Goal: Task Accomplishment & Management: Use online tool/utility

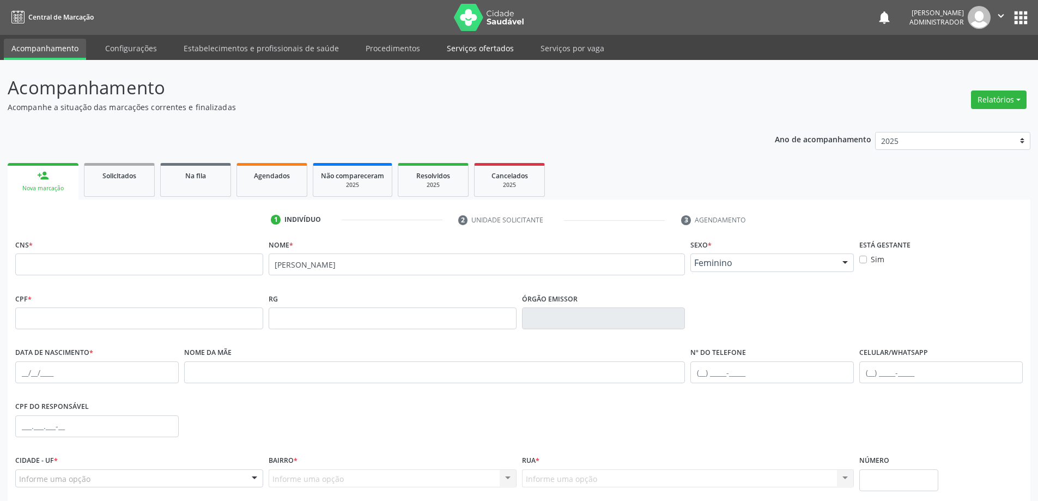
click at [485, 47] on link "Serviços ofertados" at bounding box center [480, 48] width 82 height 19
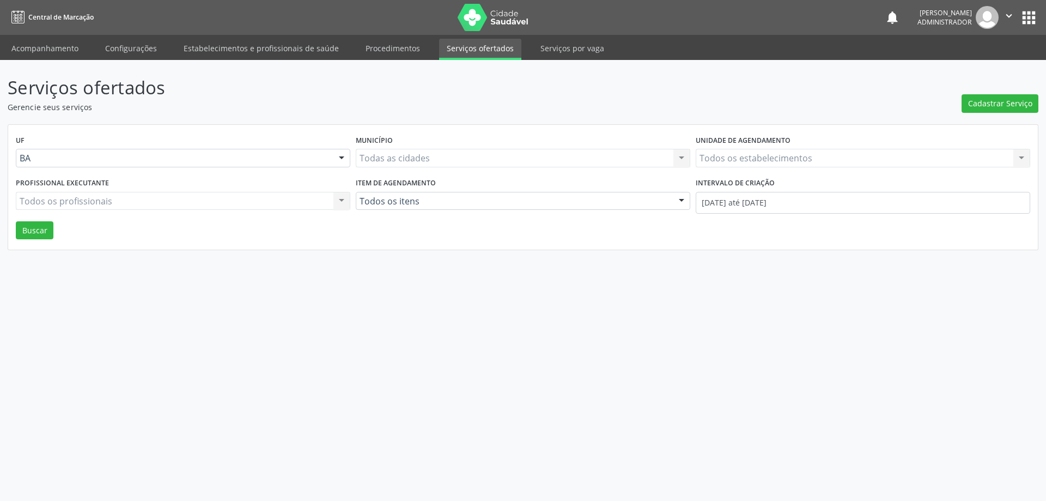
click at [814, 154] on div "Todos os estabelecimentos Todos os estabelecimentos Nenhum resultado encontrado…" at bounding box center [863, 158] width 335 height 19
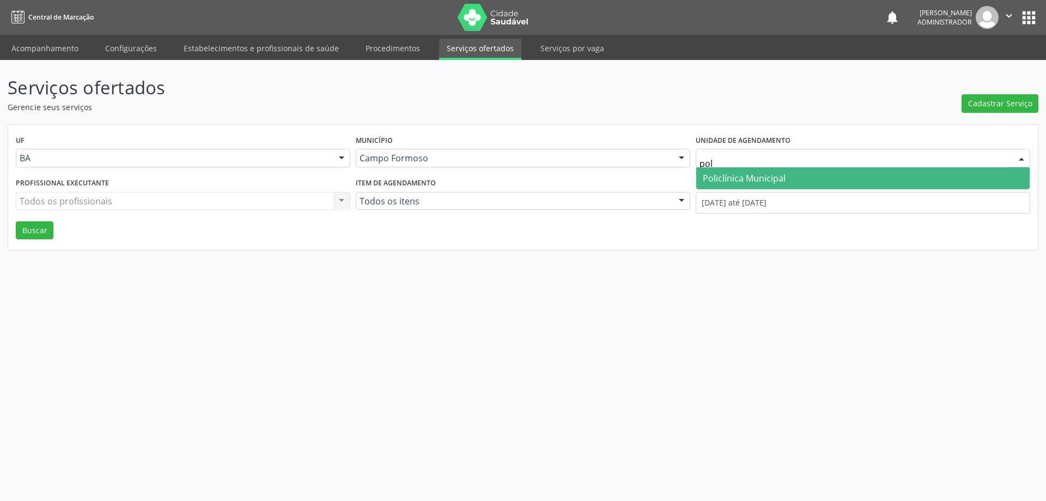
type input "poli"
click at [806, 175] on span "Policlínica Municipal" at bounding box center [864, 178] width 334 height 22
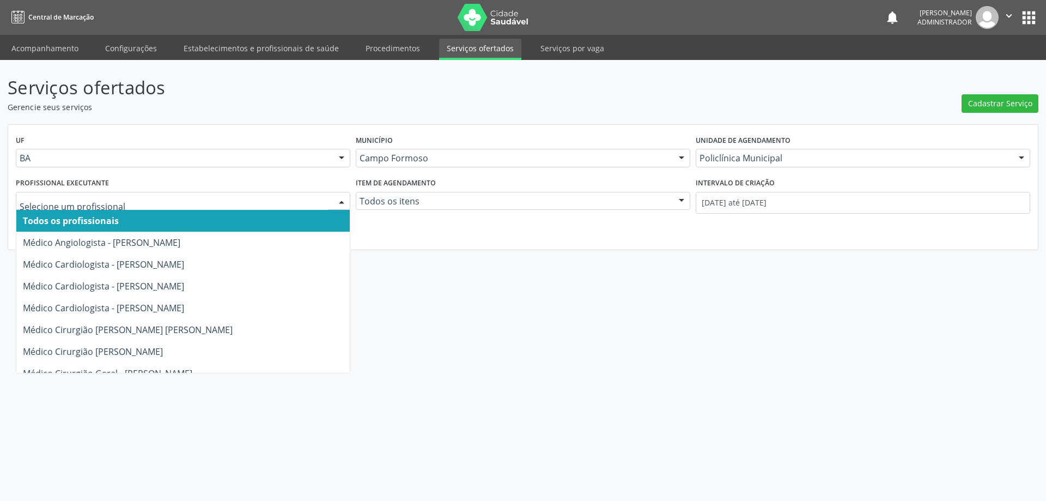
click at [340, 200] on div at bounding box center [342, 201] width 16 height 19
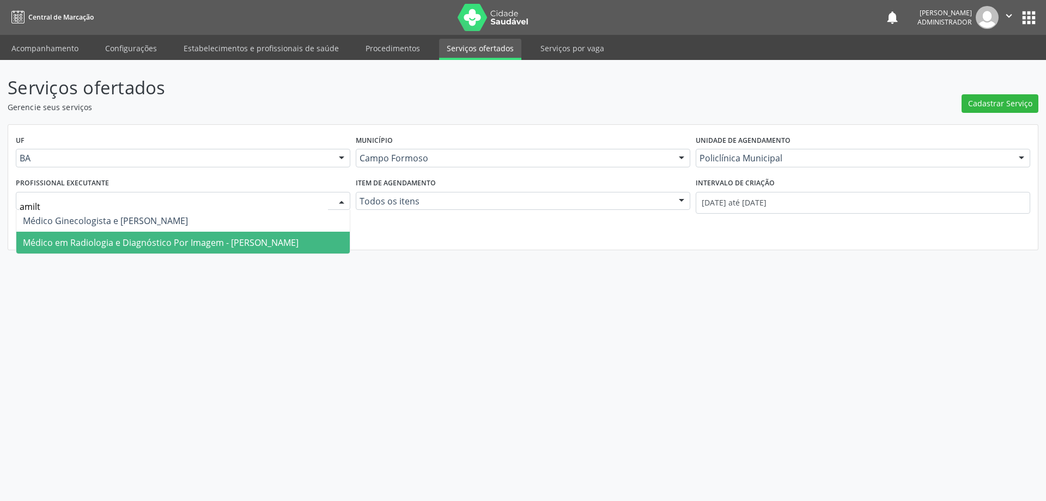
type input "amilto"
click at [219, 245] on span "Médico em Radiologia e Diagnóstico Por Imagem - [PERSON_NAME]" at bounding box center [161, 243] width 276 height 12
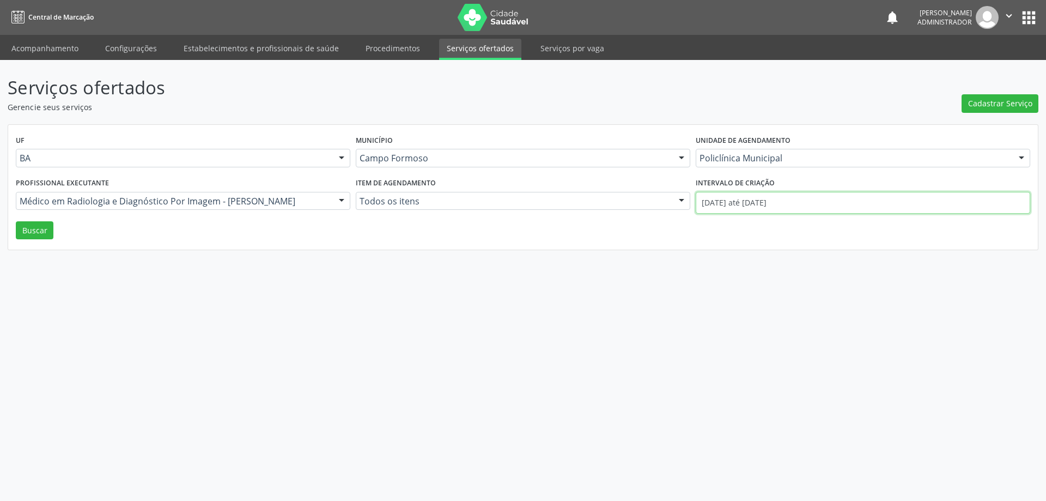
click at [726, 199] on input "[DATE] até [DATE]" at bounding box center [863, 203] width 335 height 22
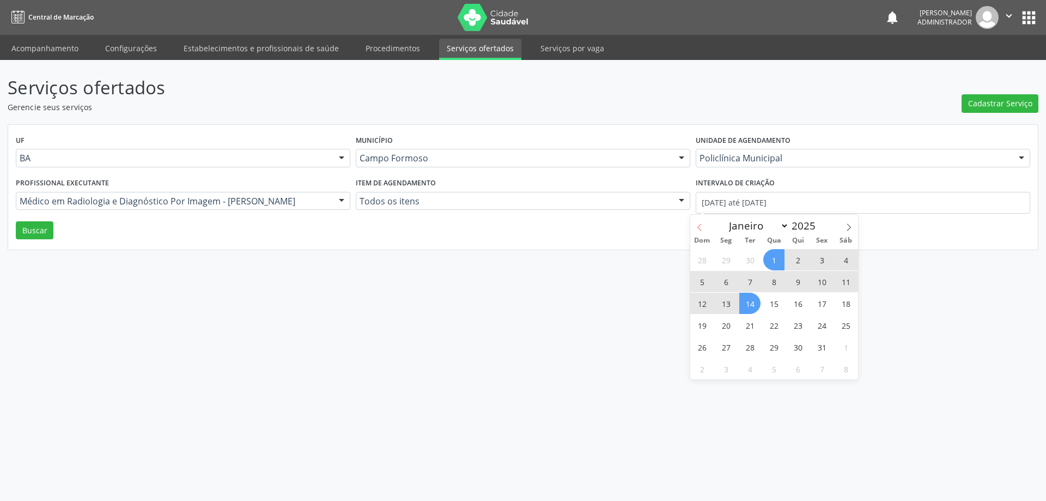
click at [700, 222] on span at bounding box center [700, 224] width 19 height 19
select select "8"
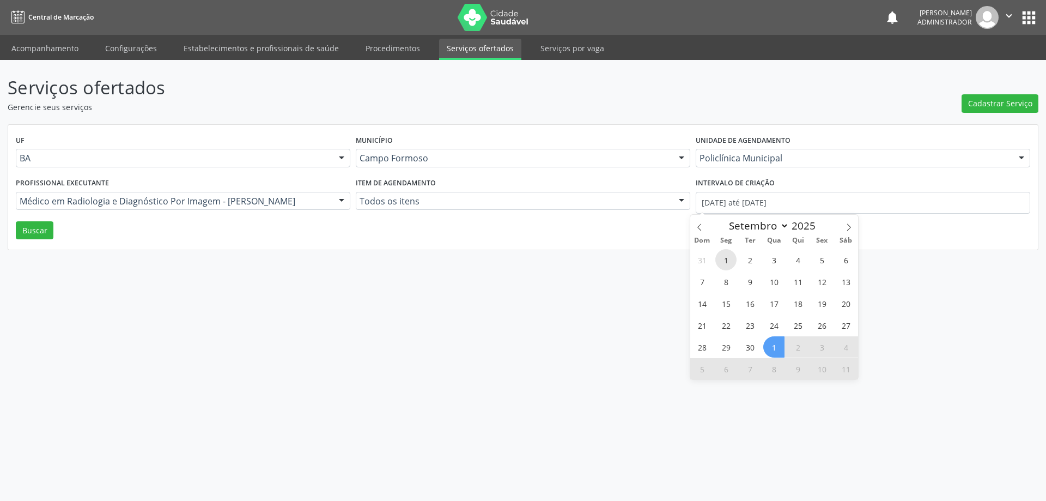
click at [725, 263] on span "1" at bounding box center [726, 259] width 21 height 21
type input "[DATE]"
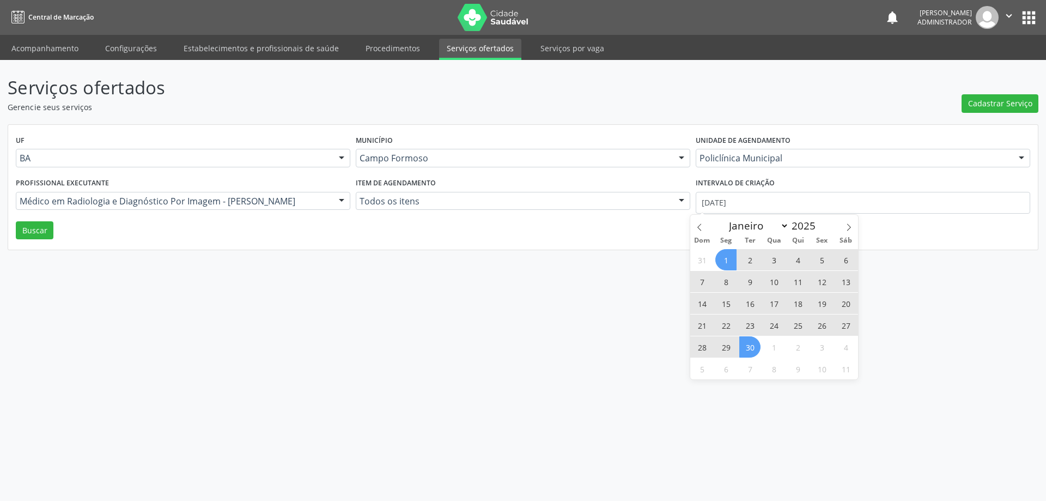
click at [752, 343] on span "30" at bounding box center [750, 346] width 21 height 21
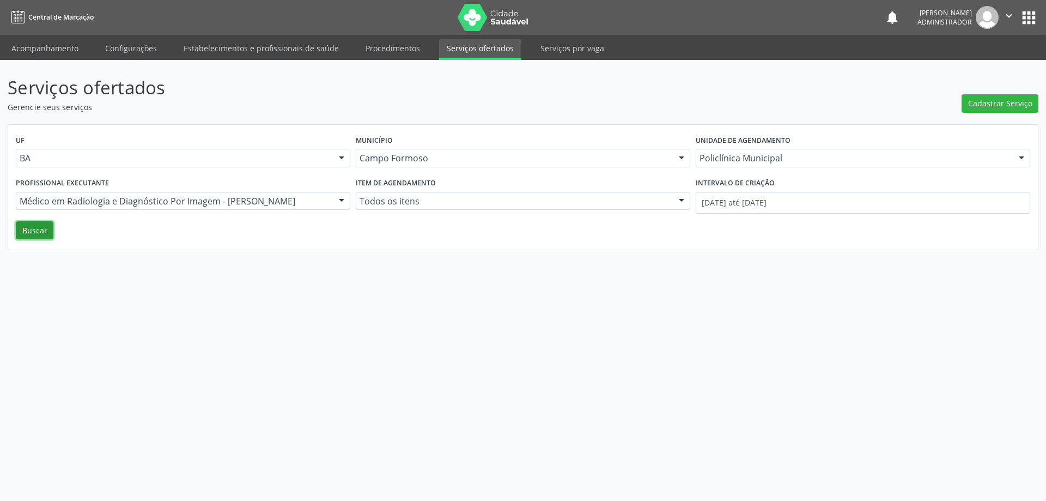
click at [28, 235] on button "Buscar" at bounding box center [35, 230] width 38 height 19
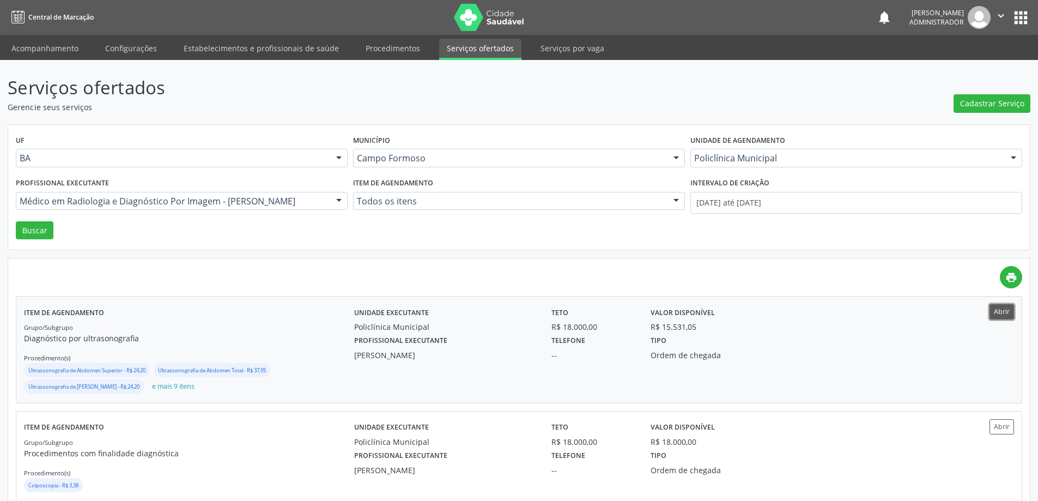
click at [1006, 311] on button "Abrir" at bounding box center [1002, 311] width 25 height 15
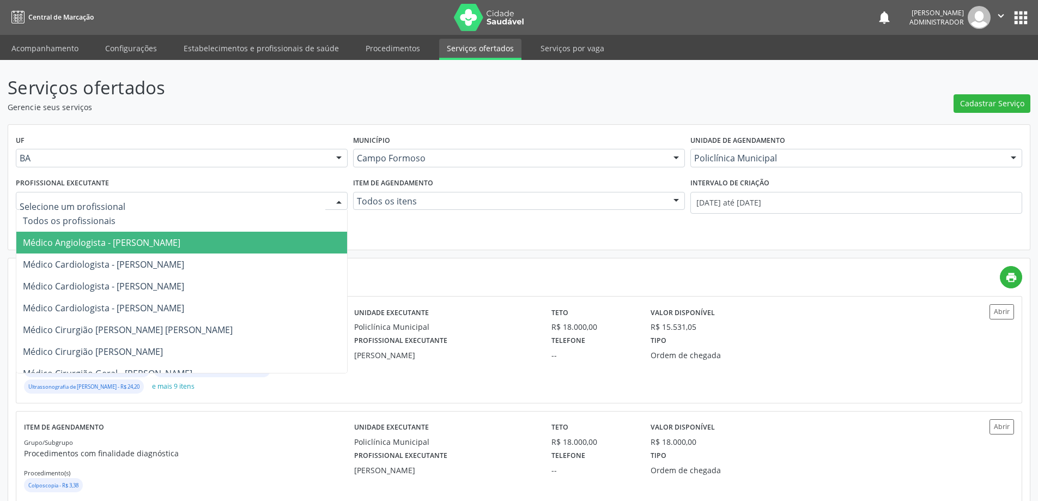
click at [340, 197] on div at bounding box center [339, 201] width 16 height 19
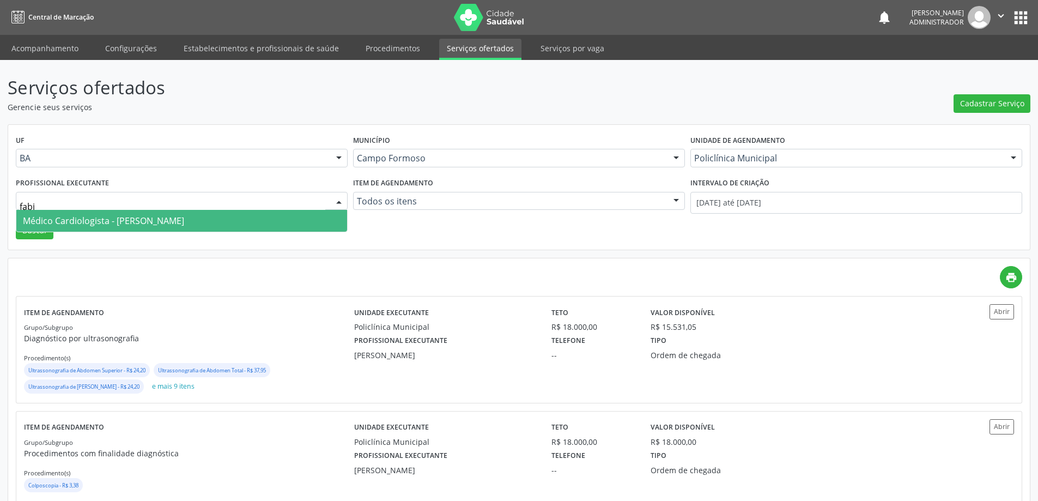
type input "[PERSON_NAME]"
click at [184, 225] on span "Médico Cardiologista - [PERSON_NAME]" at bounding box center [103, 221] width 161 height 12
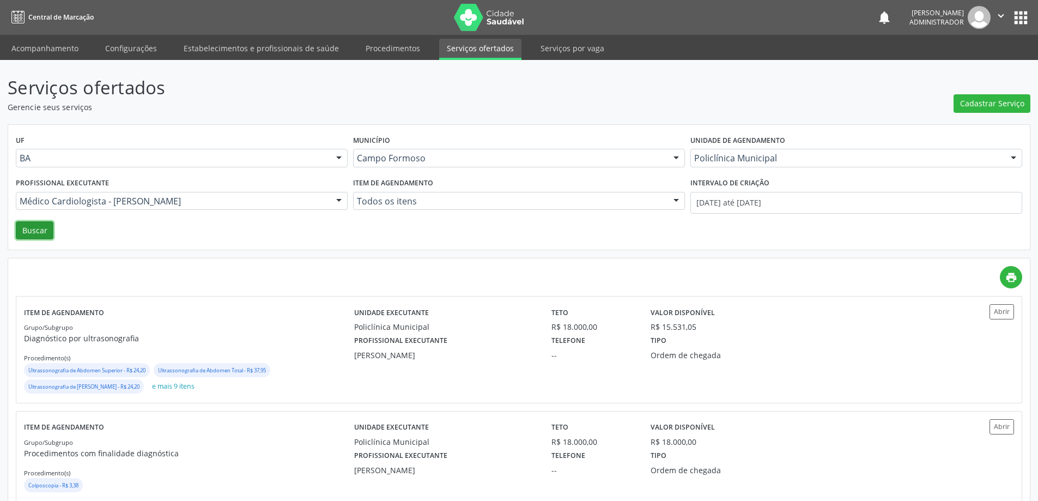
drag, startPoint x: 51, startPoint y: 229, endPoint x: 221, endPoint y: 229, distance: 170.6
click at [50, 229] on button "Buscar" at bounding box center [35, 230] width 38 height 19
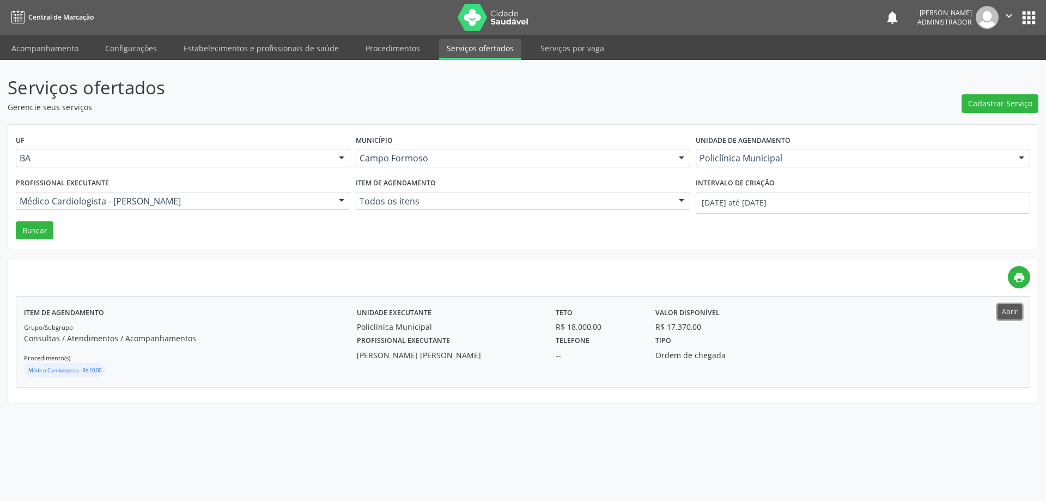
click at [1006, 311] on button "Abrir" at bounding box center [1010, 311] width 25 height 15
click at [341, 198] on div at bounding box center [342, 201] width 16 height 19
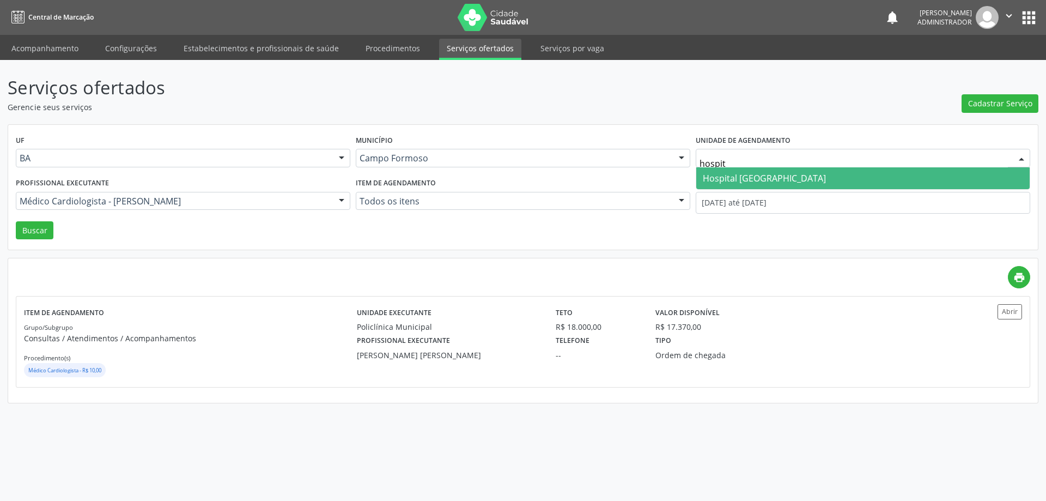
type input "hospita"
click at [788, 173] on span "Hospital [GEOGRAPHIC_DATA]" at bounding box center [764, 178] width 123 height 12
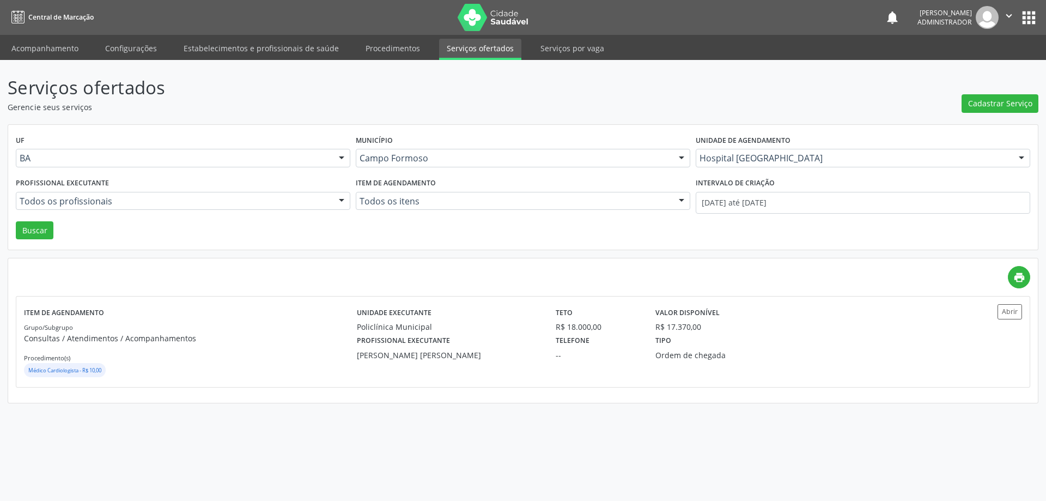
click at [342, 199] on div at bounding box center [342, 201] width 16 height 19
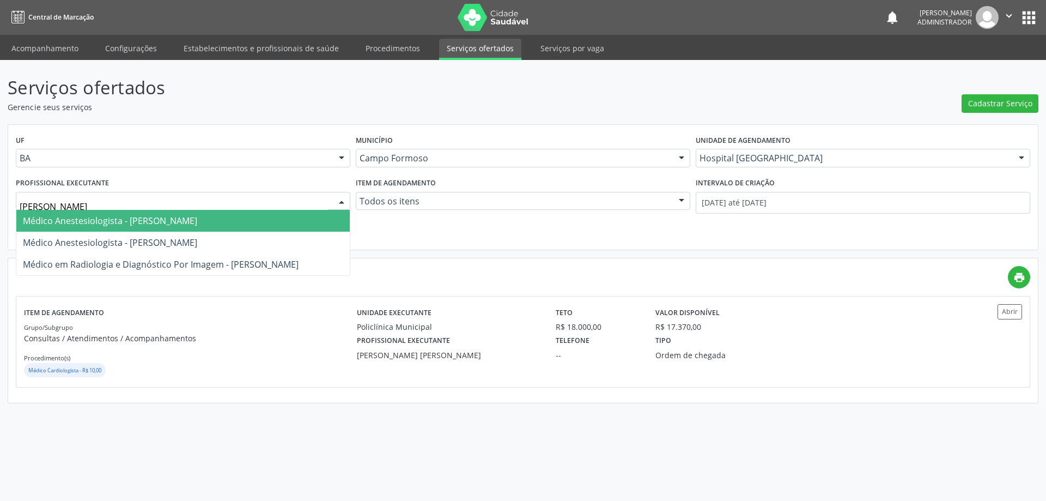
type input "[PERSON_NAME]"
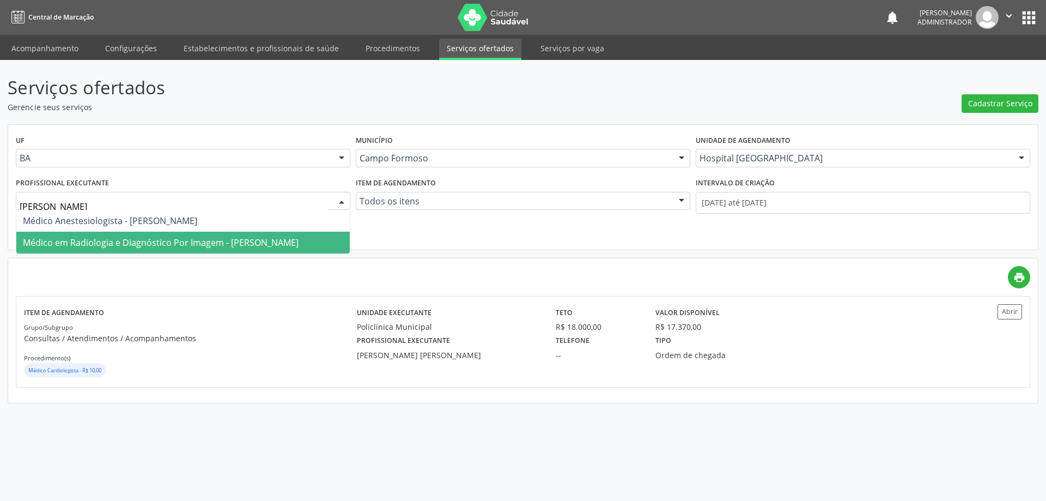
click at [277, 238] on span "Médico em Radiologia e Diagnóstico Por Imagem - [PERSON_NAME]" at bounding box center [161, 243] width 276 height 12
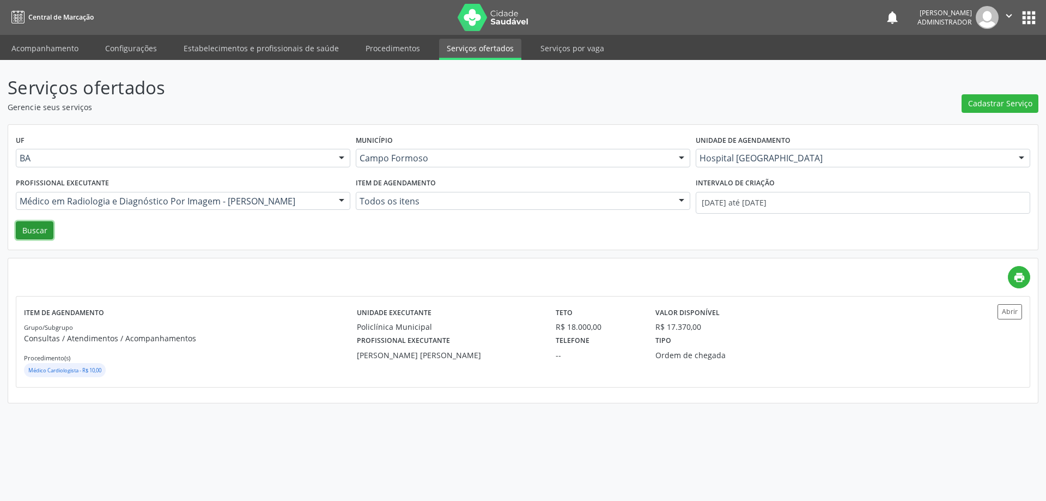
click at [32, 227] on button "Buscar" at bounding box center [35, 230] width 38 height 19
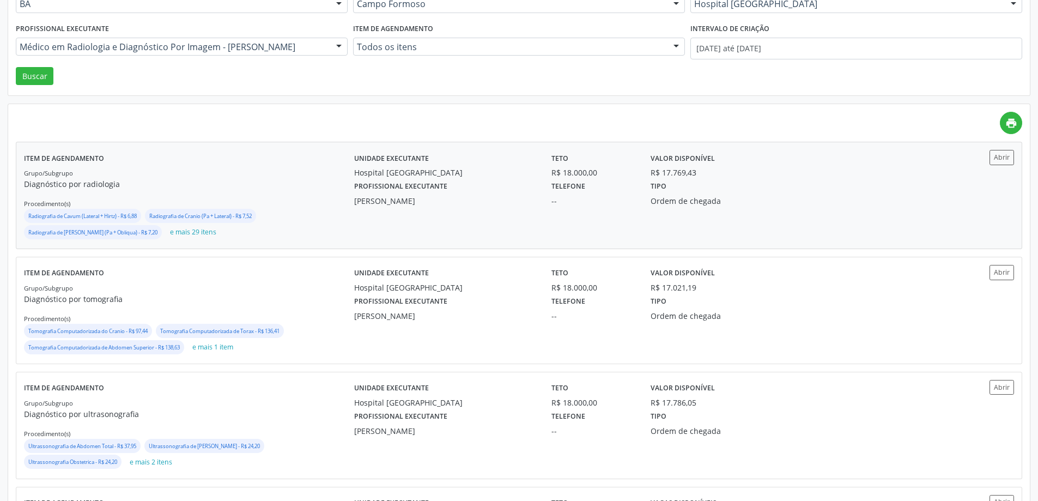
scroll to position [164, 0]
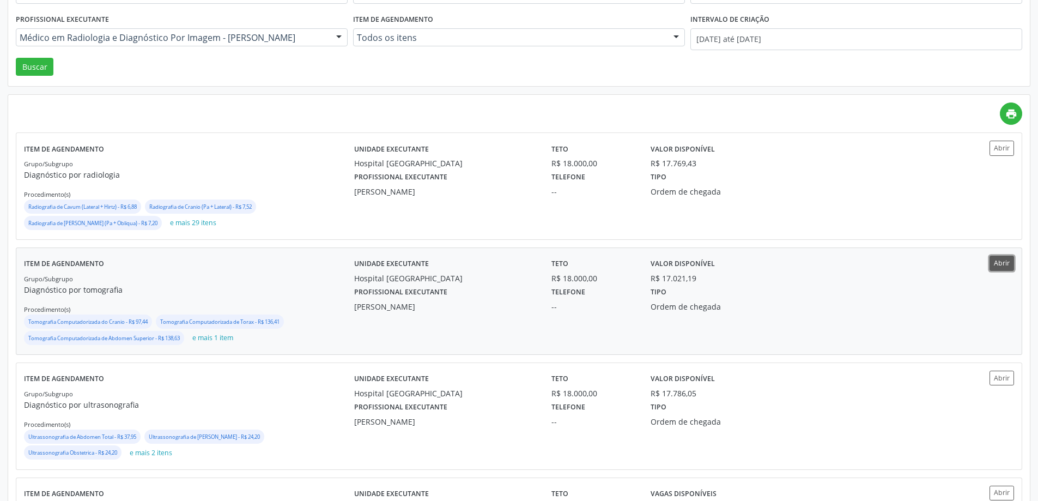
click at [998, 263] on button "Abrir" at bounding box center [1002, 263] width 25 height 15
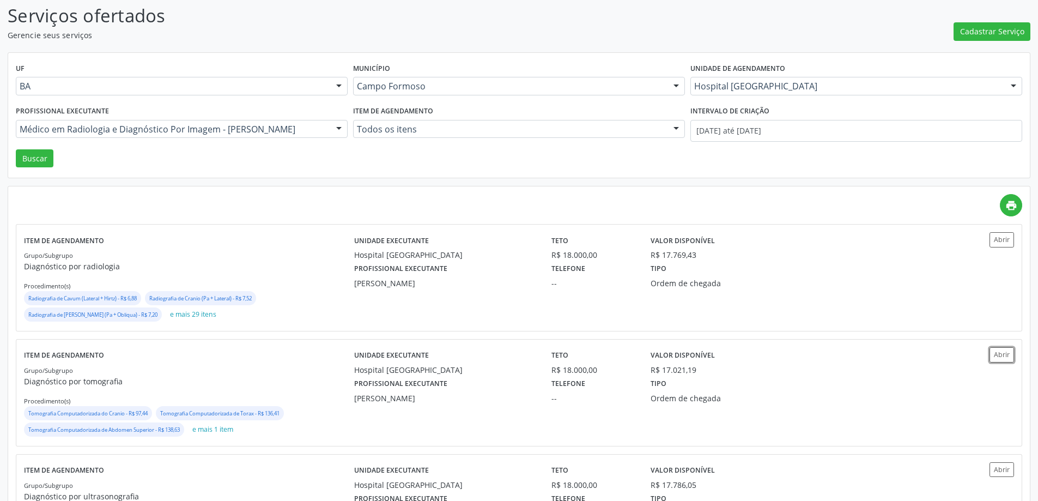
scroll to position [0, 0]
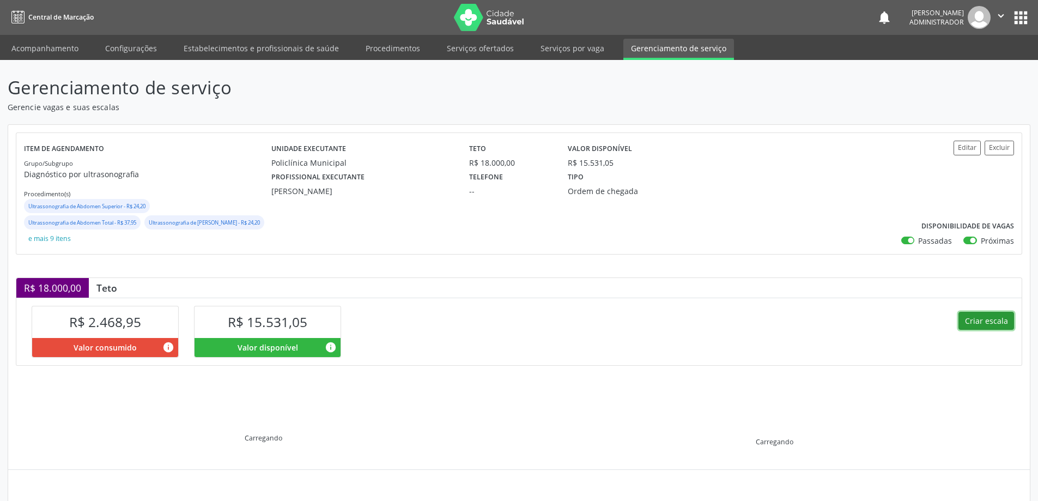
click at [981, 319] on button "Criar escala" at bounding box center [987, 321] width 56 height 19
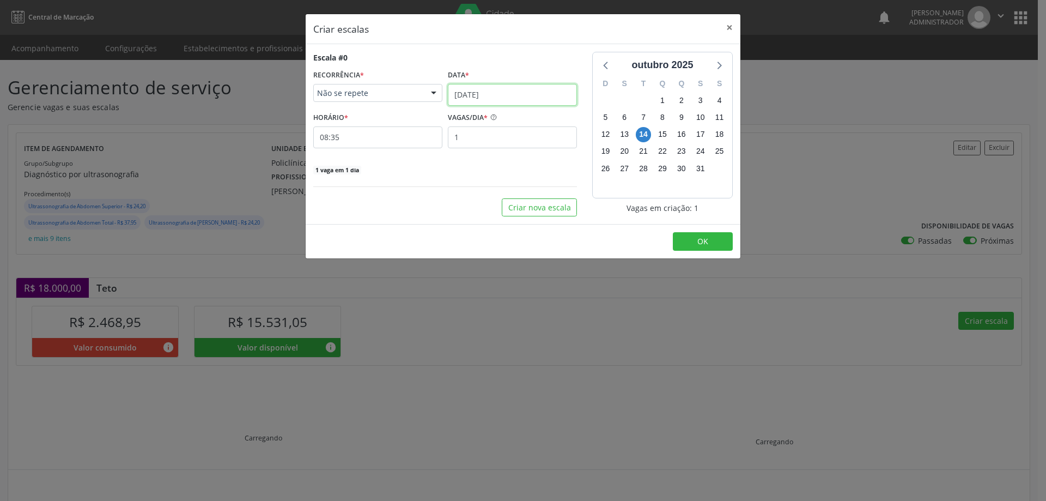
click at [480, 92] on input "14/10/2025" at bounding box center [512, 95] width 129 height 22
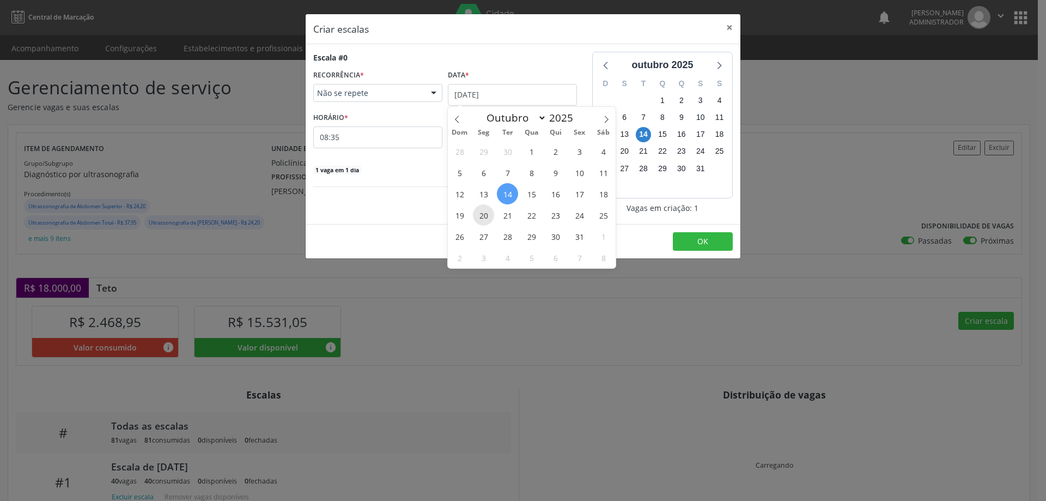
click at [485, 219] on span "20" at bounding box center [483, 214] width 21 height 21
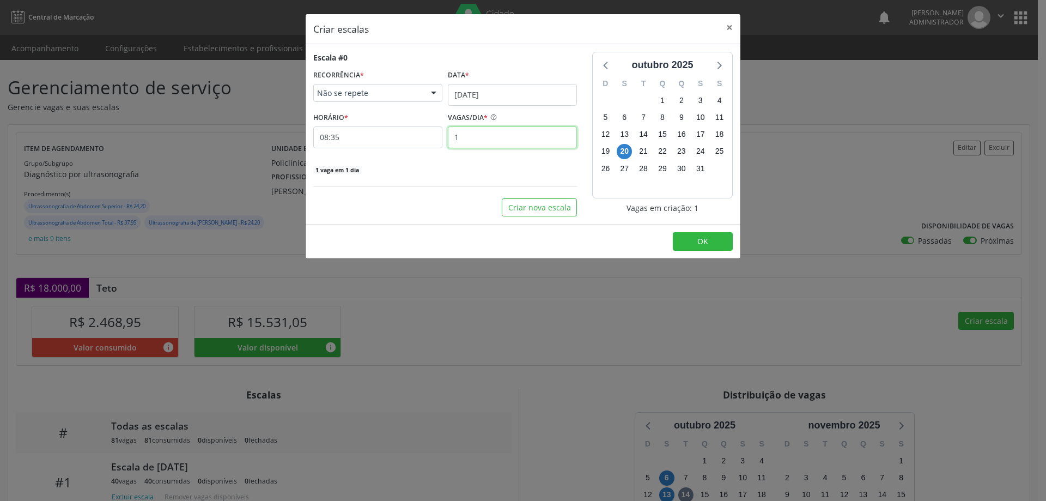
click at [469, 136] on input "1" at bounding box center [512, 137] width 129 height 22
type input "40"
click at [402, 137] on input "08:35" at bounding box center [377, 137] width 129 height 22
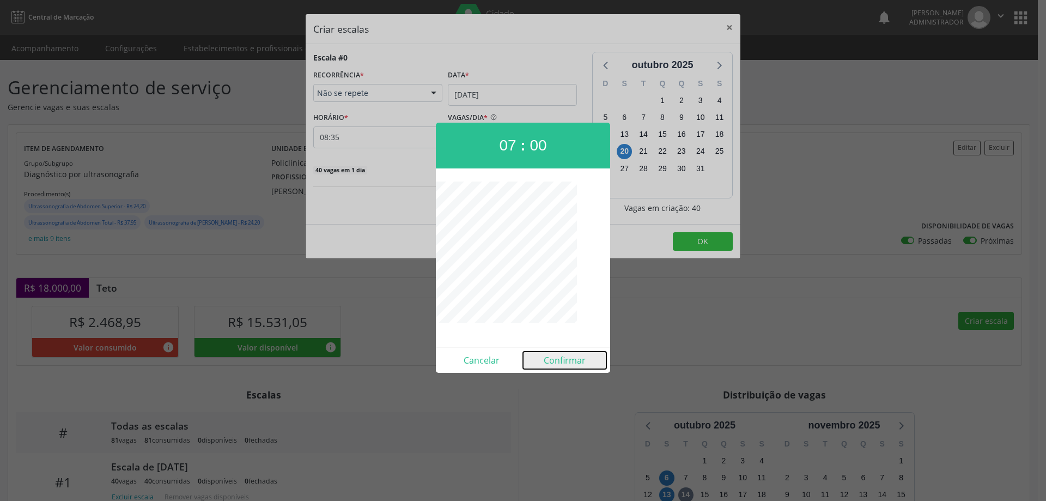
click at [561, 361] on button "Confirmar" at bounding box center [564, 360] width 83 height 17
type input "07:00"
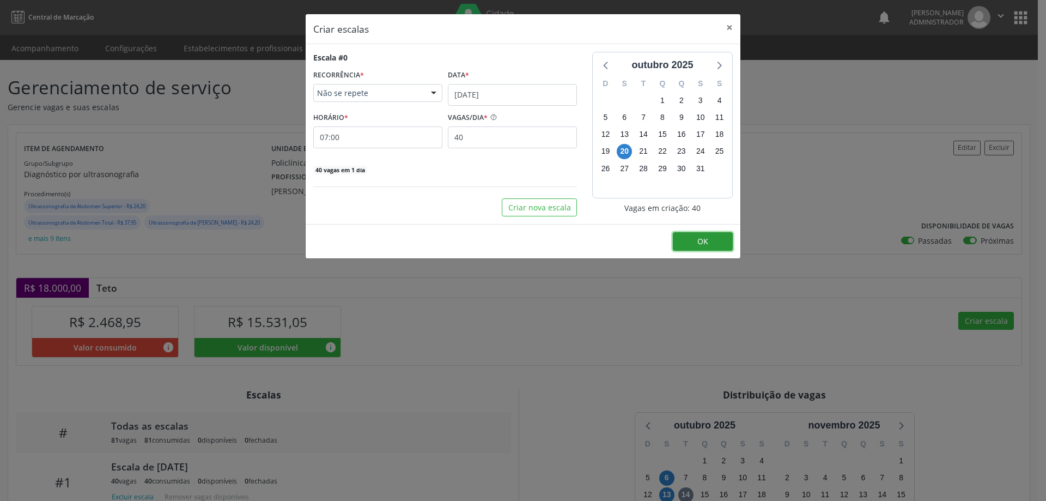
click at [698, 244] on span "OK" at bounding box center [703, 241] width 11 height 10
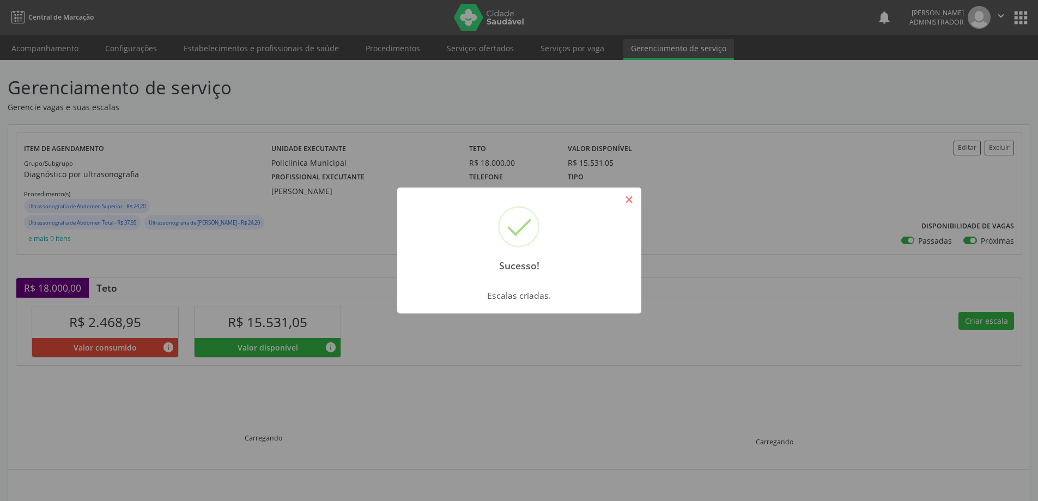
click at [631, 196] on button "×" at bounding box center [629, 199] width 19 height 19
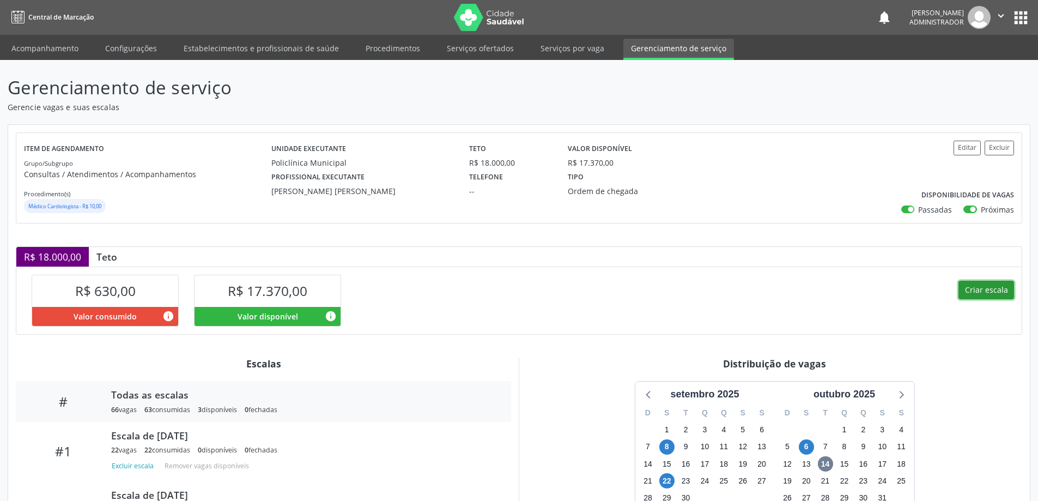
click at [976, 288] on button "Criar escala" at bounding box center [987, 290] width 56 height 19
select select "9"
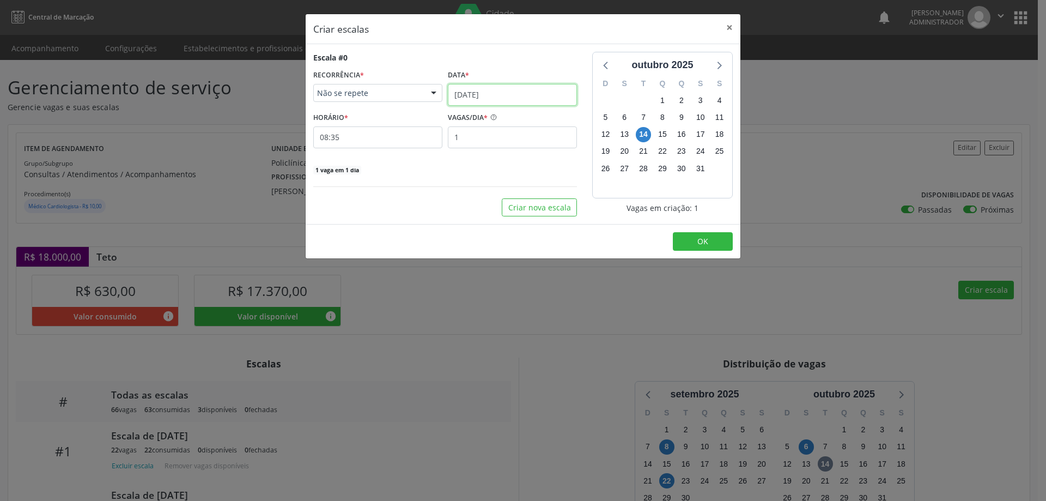
click at [493, 88] on input "14/10/2025" at bounding box center [512, 95] width 129 height 22
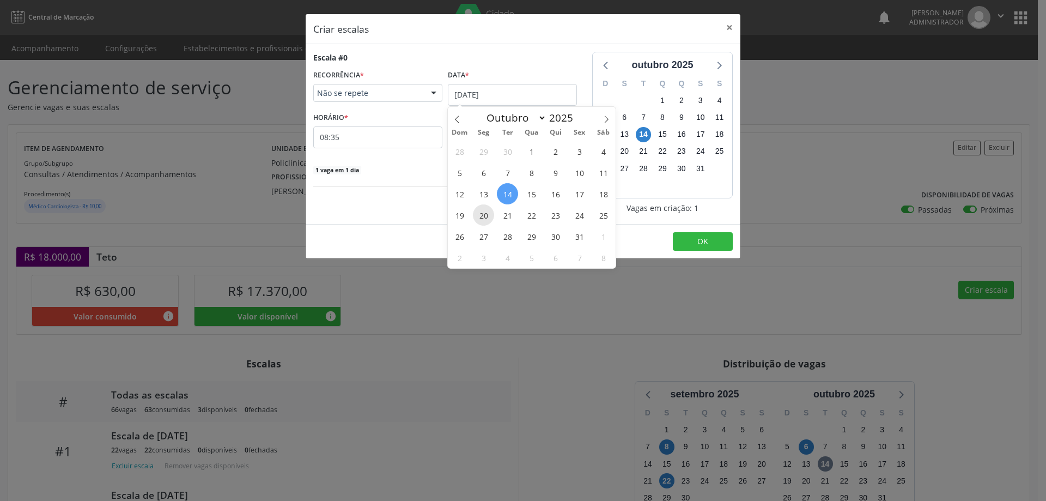
click at [487, 214] on span "20" at bounding box center [483, 214] width 21 height 21
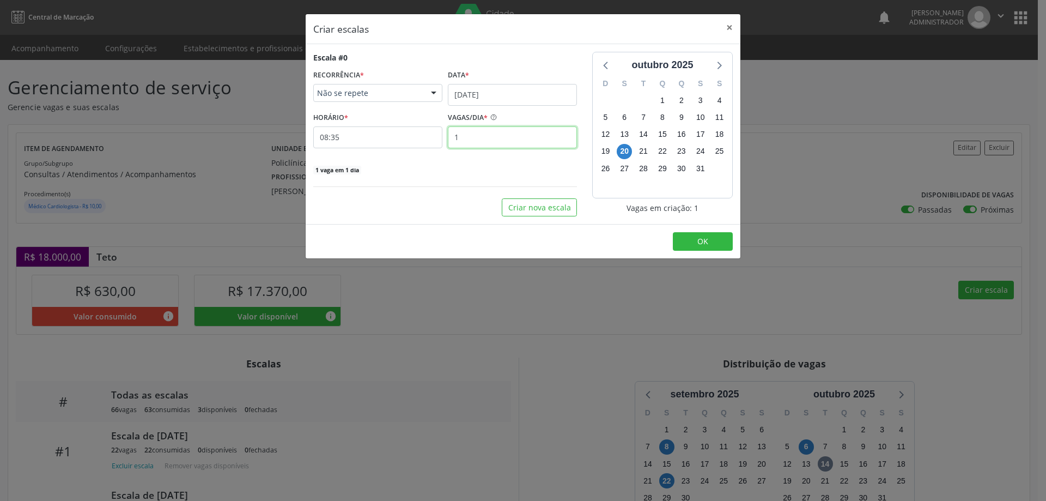
click at [475, 140] on input "1" at bounding box center [512, 137] width 129 height 22
type input "22"
click at [429, 140] on input "08:35" at bounding box center [377, 137] width 129 height 22
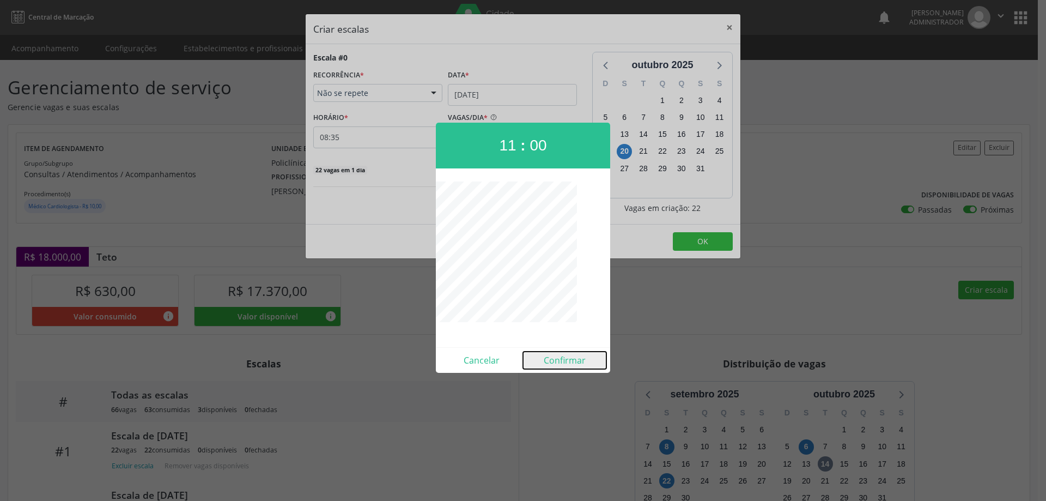
click at [571, 358] on button "Confirmar" at bounding box center [564, 360] width 83 height 17
type input "11:00"
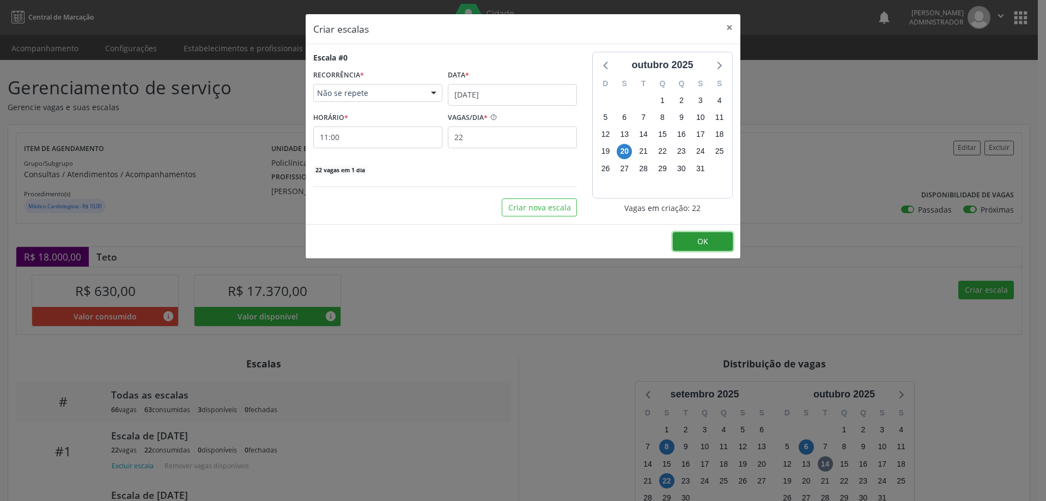
click at [716, 240] on button "OK" at bounding box center [703, 241] width 60 height 19
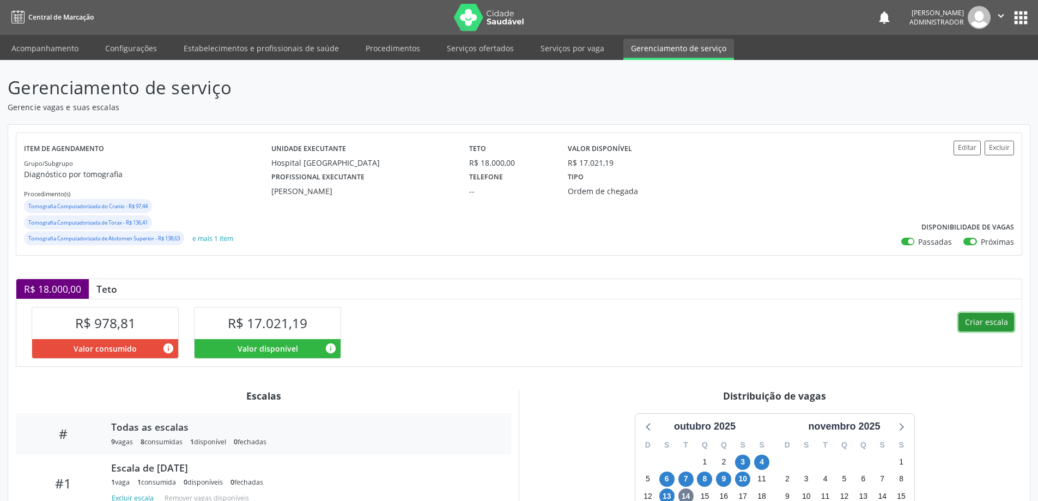
click at [983, 323] on button "Criar escala" at bounding box center [987, 322] width 56 height 19
select select "9"
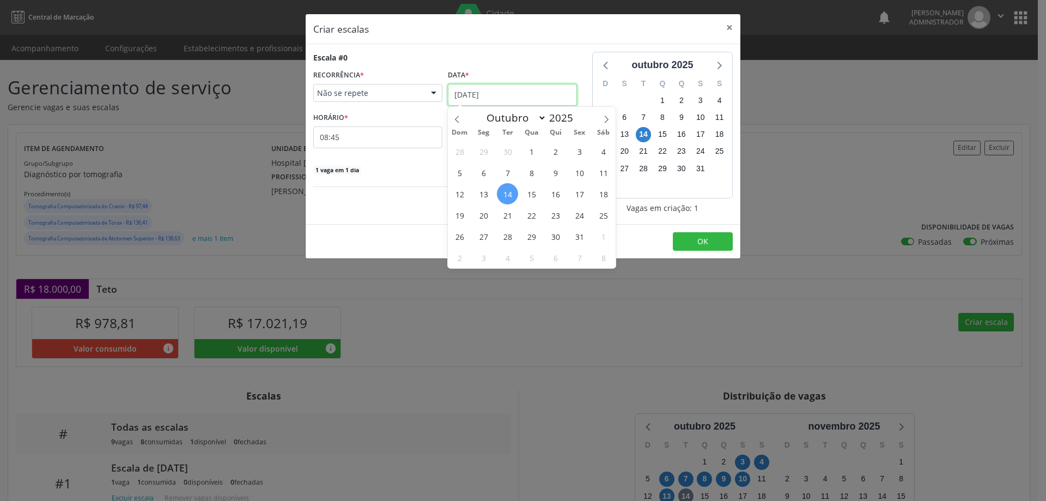
click at [479, 89] on input "14/10/2025" at bounding box center [512, 95] width 129 height 22
click at [533, 195] on span "15" at bounding box center [531, 193] width 21 height 21
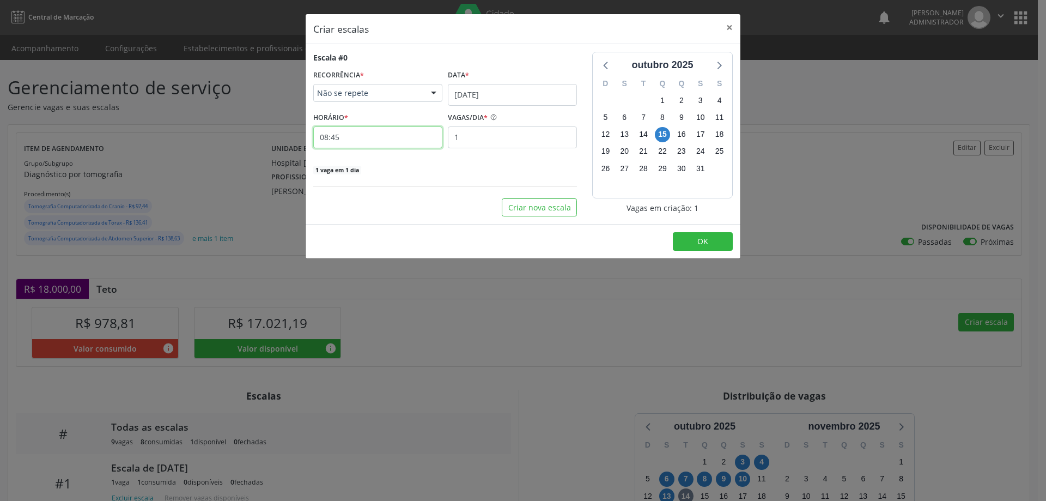
click at [418, 138] on input "08:45" at bounding box center [377, 137] width 129 height 22
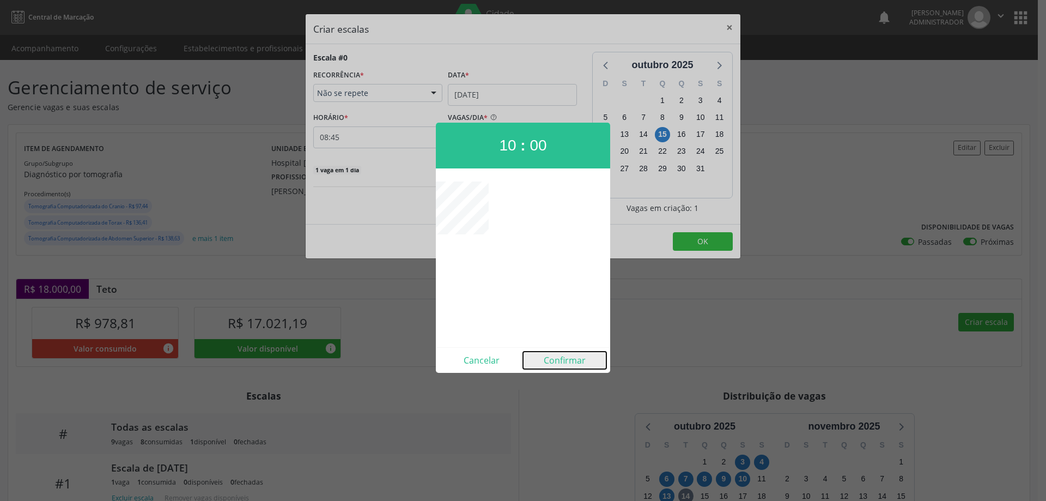
click at [562, 357] on button "Confirmar" at bounding box center [564, 360] width 83 height 17
type input "10:00"
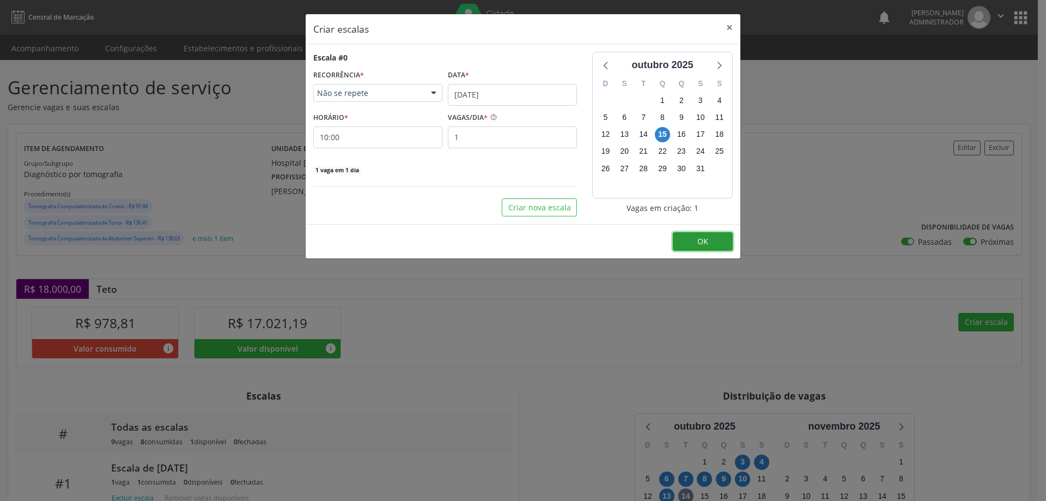
click at [719, 234] on button "OK" at bounding box center [703, 241] width 60 height 19
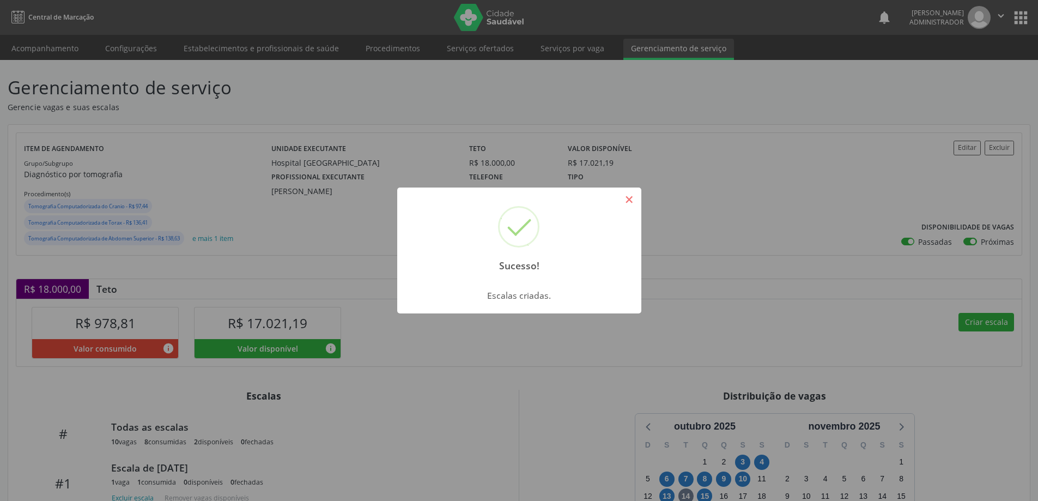
click at [636, 195] on button "×" at bounding box center [629, 199] width 19 height 19
